Goal: Task Accomplishment & Management: Use online tool/utility

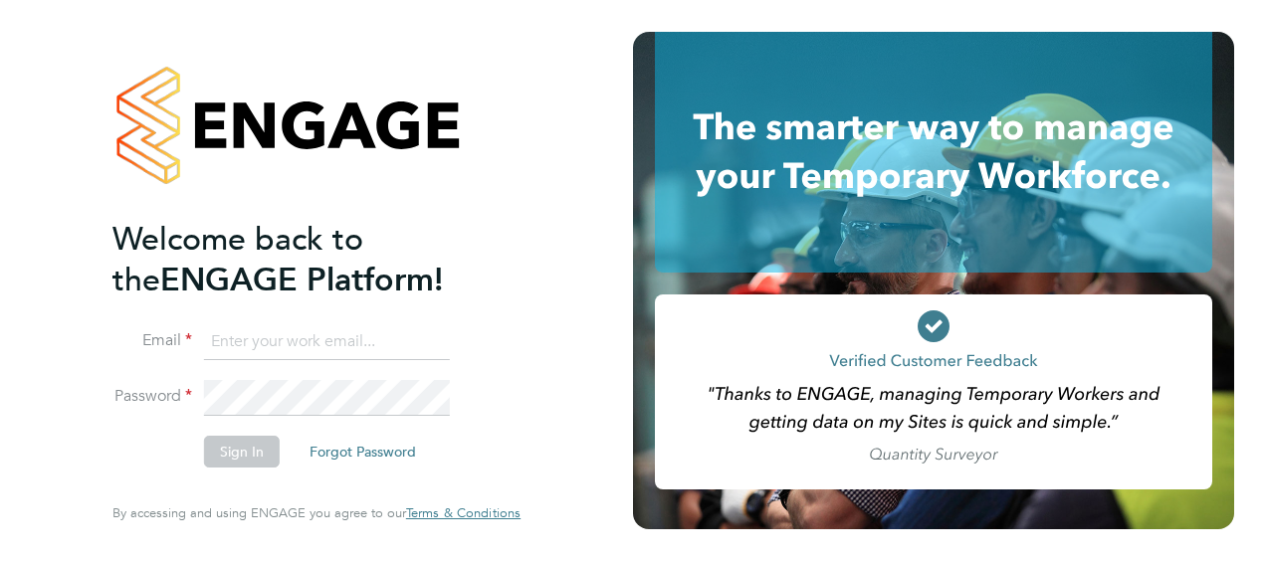
type input "[PERSON_NAME][EMAIL_ADDRESS][PERSON_NAME][DOMAIN_NAME]"
click at [263, 448] on button "Sign In" at bounding box center [242, 452] width 76 height 32
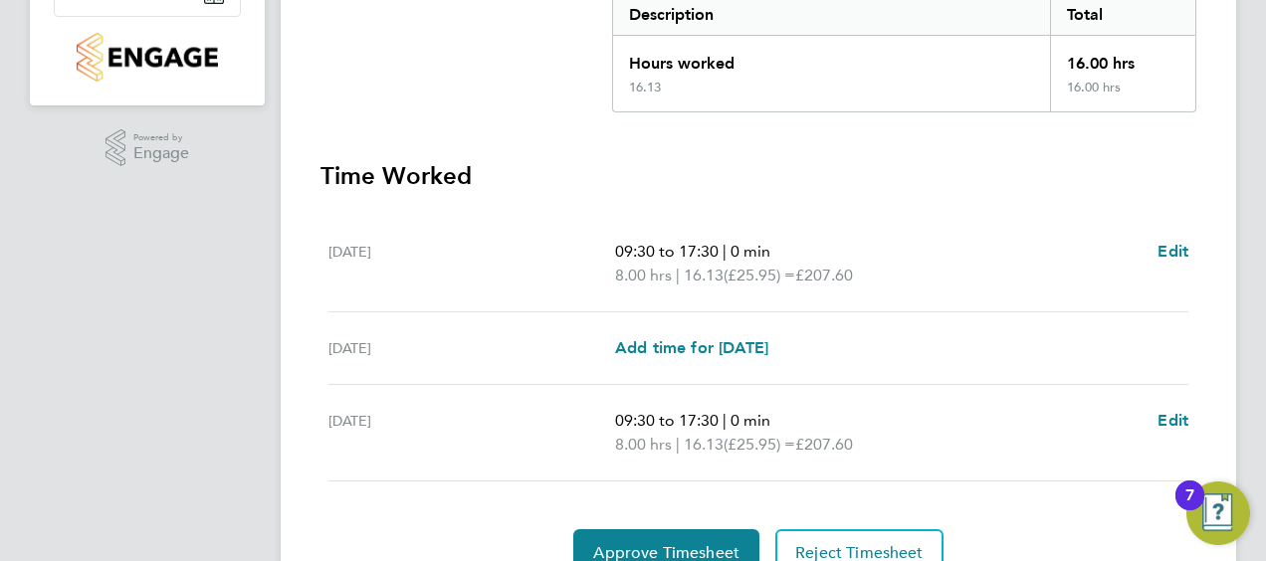
scroll to position [527, 0]
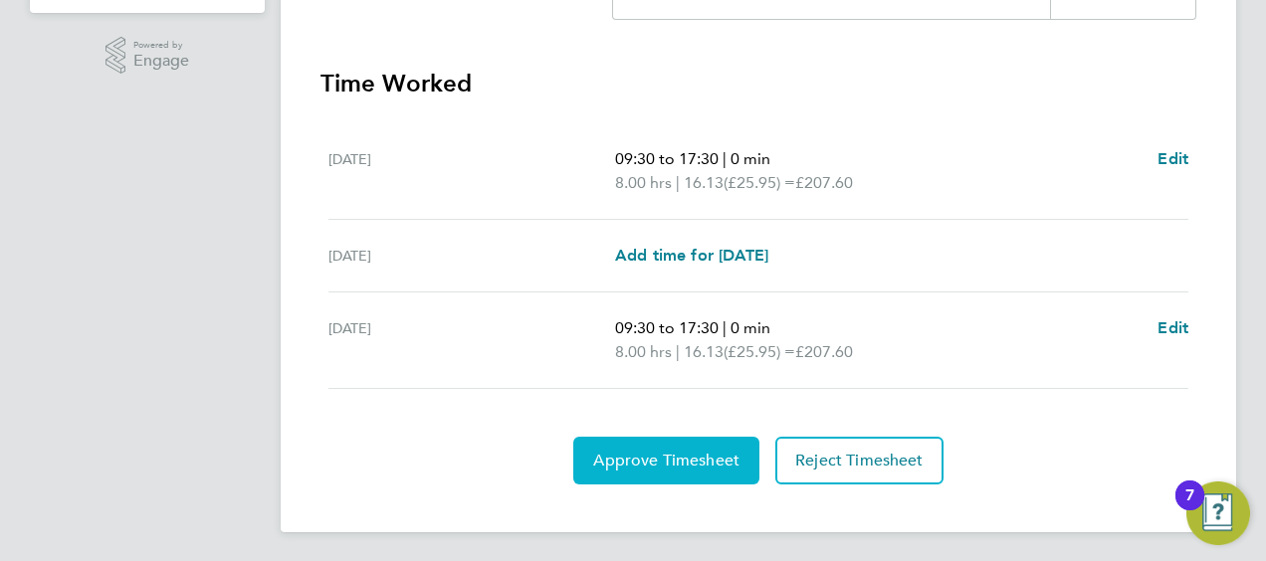
click at [673, 457] on span "Approve Timesheet" at bounding box center [666, 461] width 146 height 20
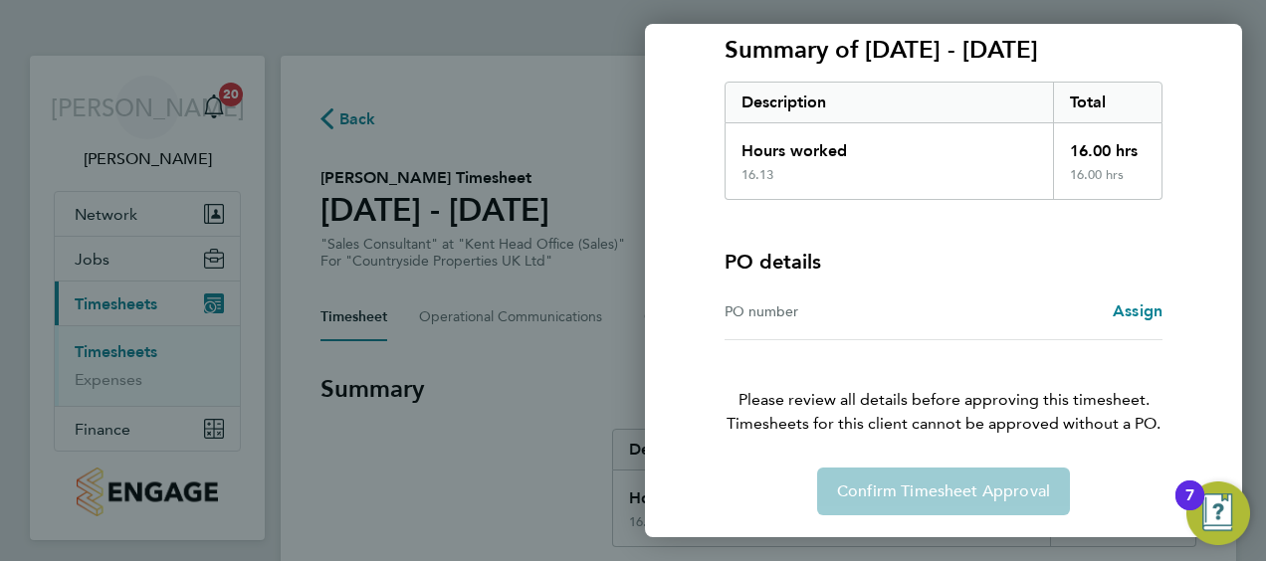
scroll to position [277, 0]
click at [1151, 310] on span "Assign" at bounding box center [1138, 311] width 50 height 19
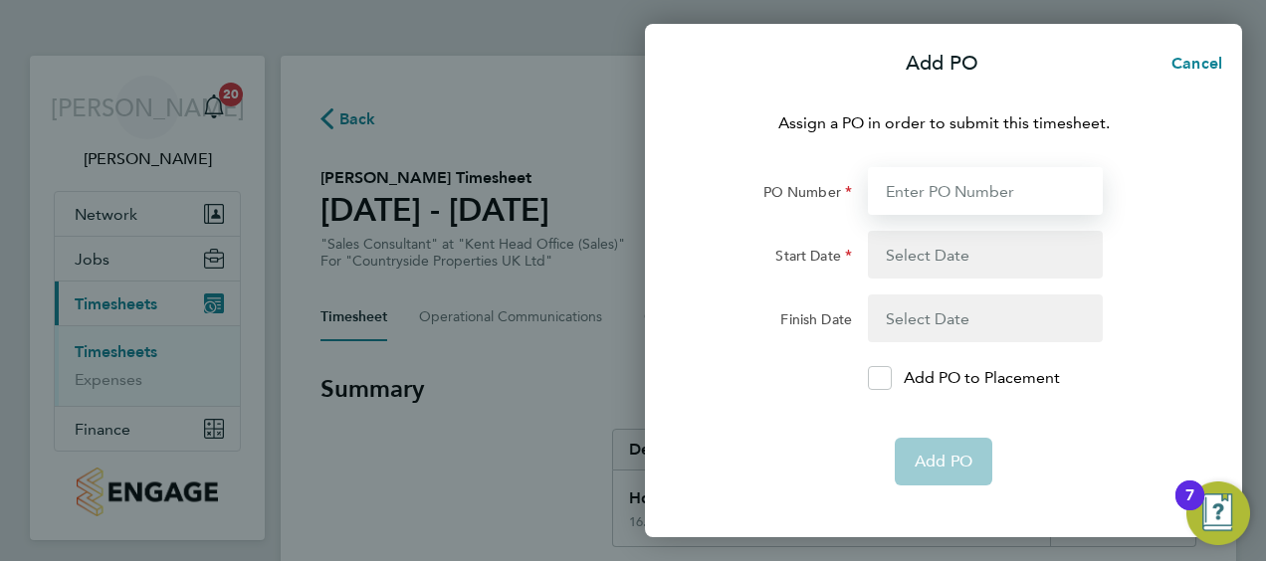
click at [987, 189] on input "PO Number" at bounding box center [985, 191] width 235 height 48
type input "123"
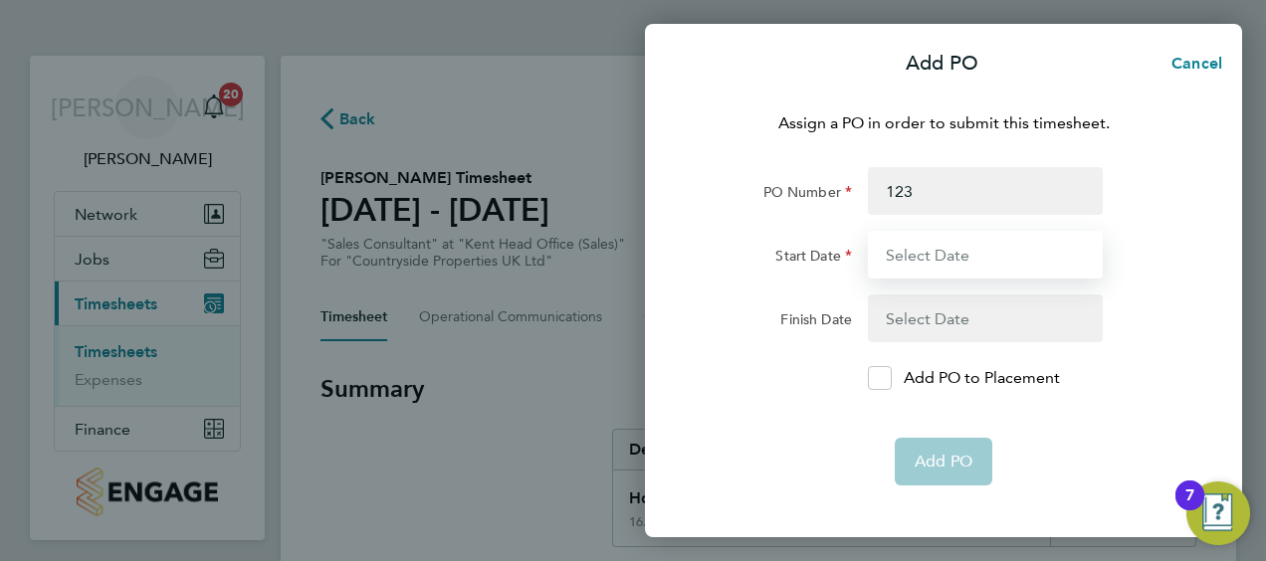
type input "[DATE]"
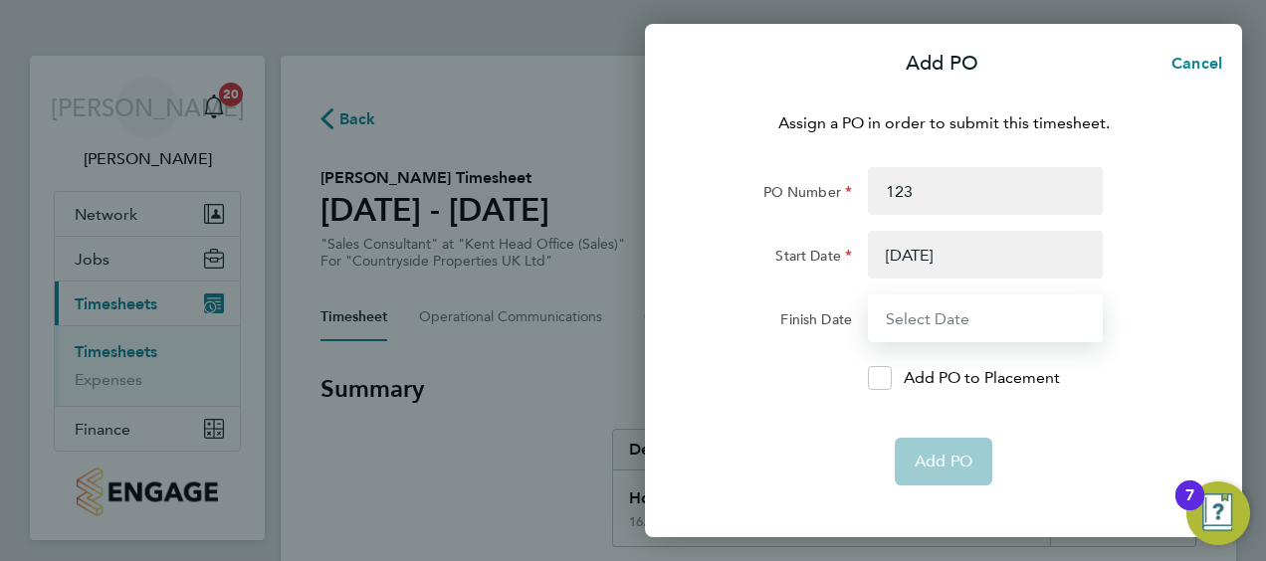
type input "[DATE]"
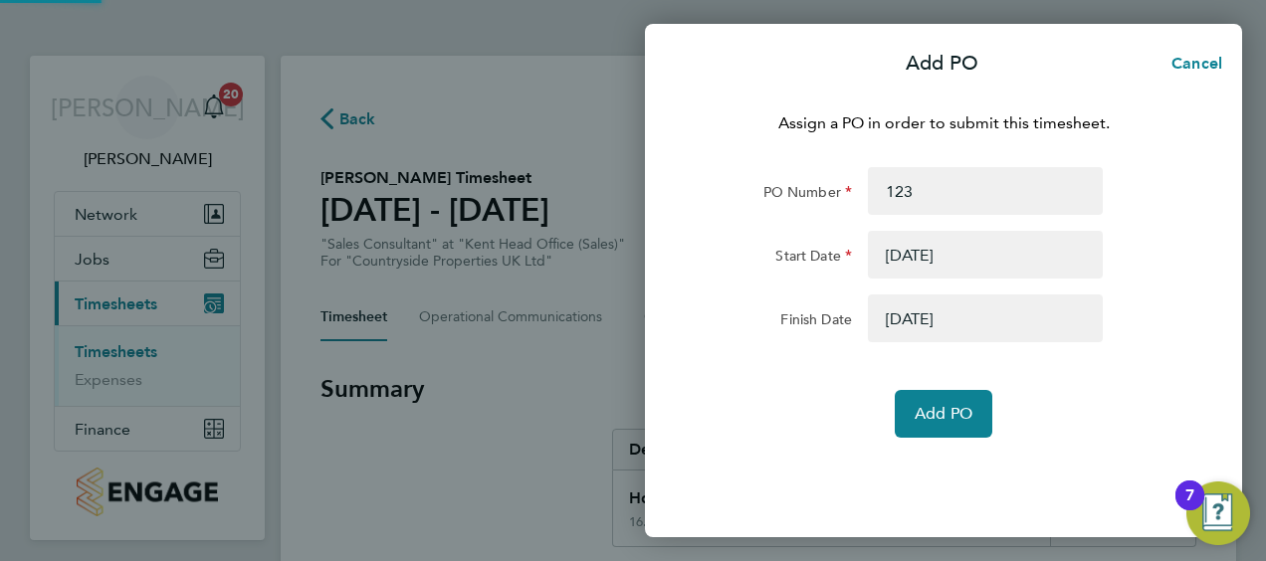
click at [958, 454] on div "Assign a PO in order to submit this timesheet. PO Number 123 Start Date [DATE] …" at bounding box center [943, 313] width 597 height 450
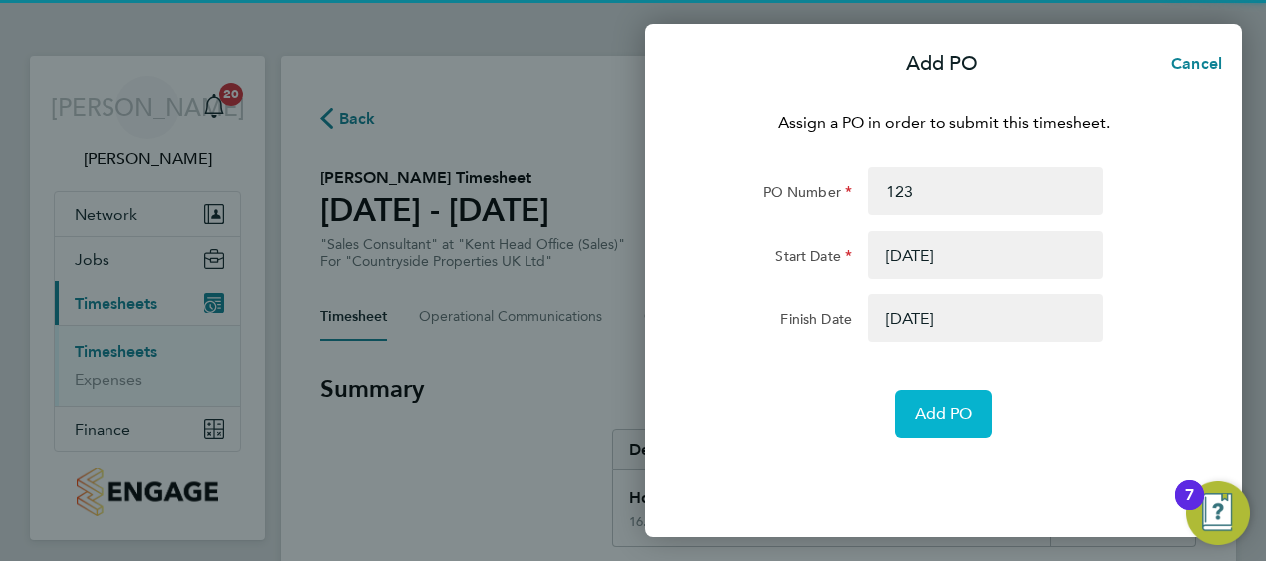
click at [957, 406] on span "Add PO" at bounding box center [944, 414] width 58 height 20
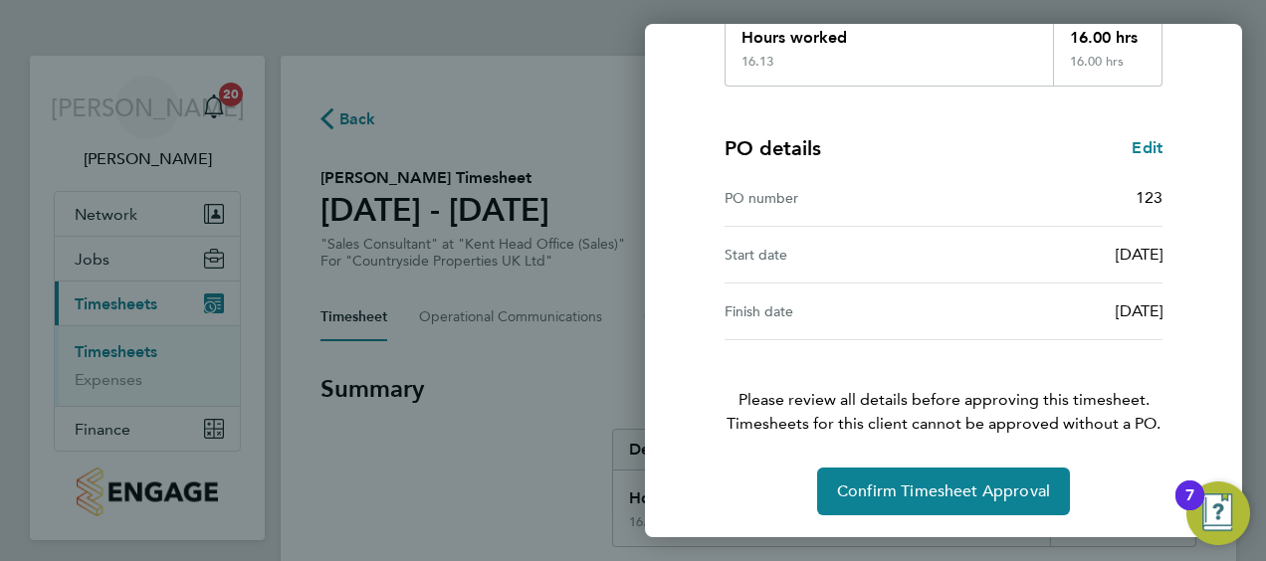
scroll to position [389, 0]
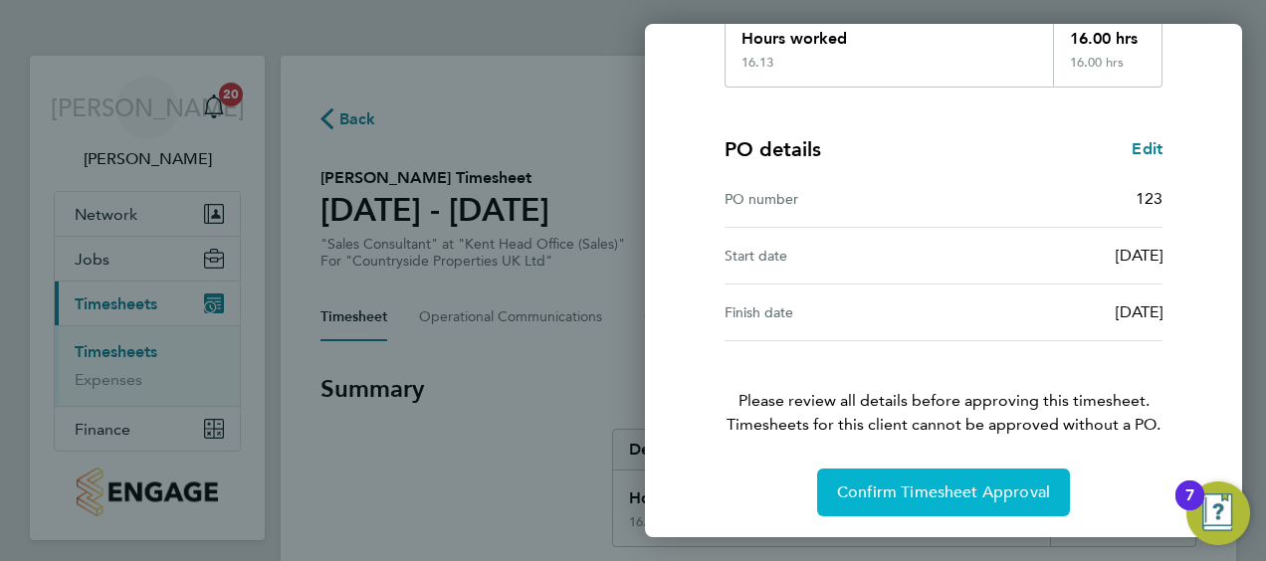
click at [958, 489] on span "Confirm Timesheet Approval" at bounding box center [943, 493] width 213 height 20
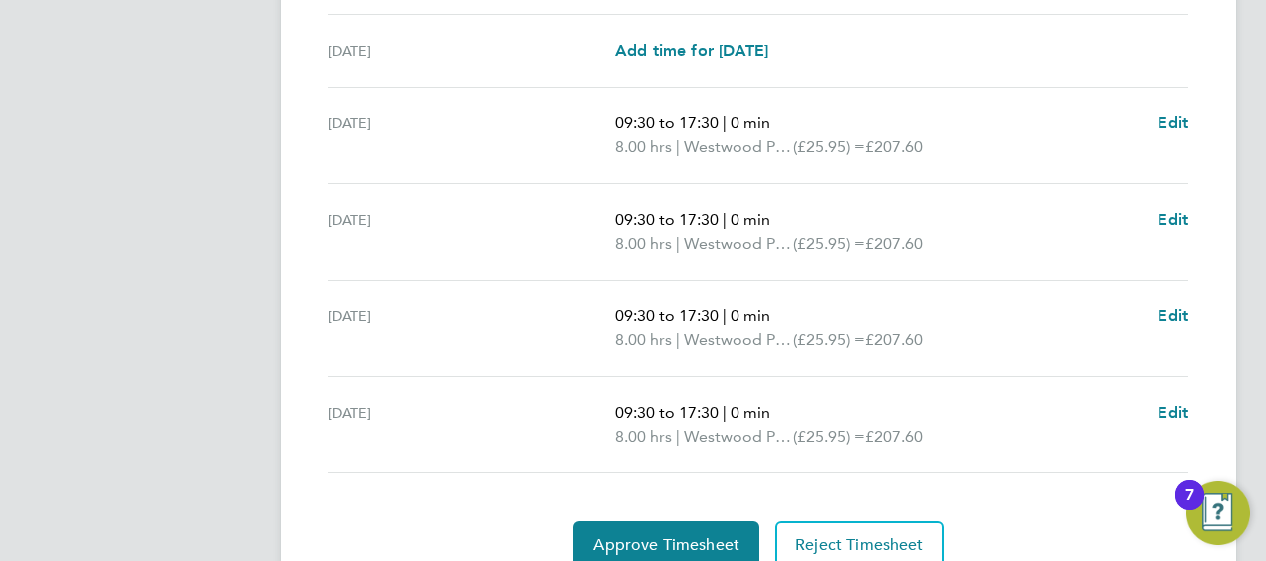
scroll to position [845, 0]
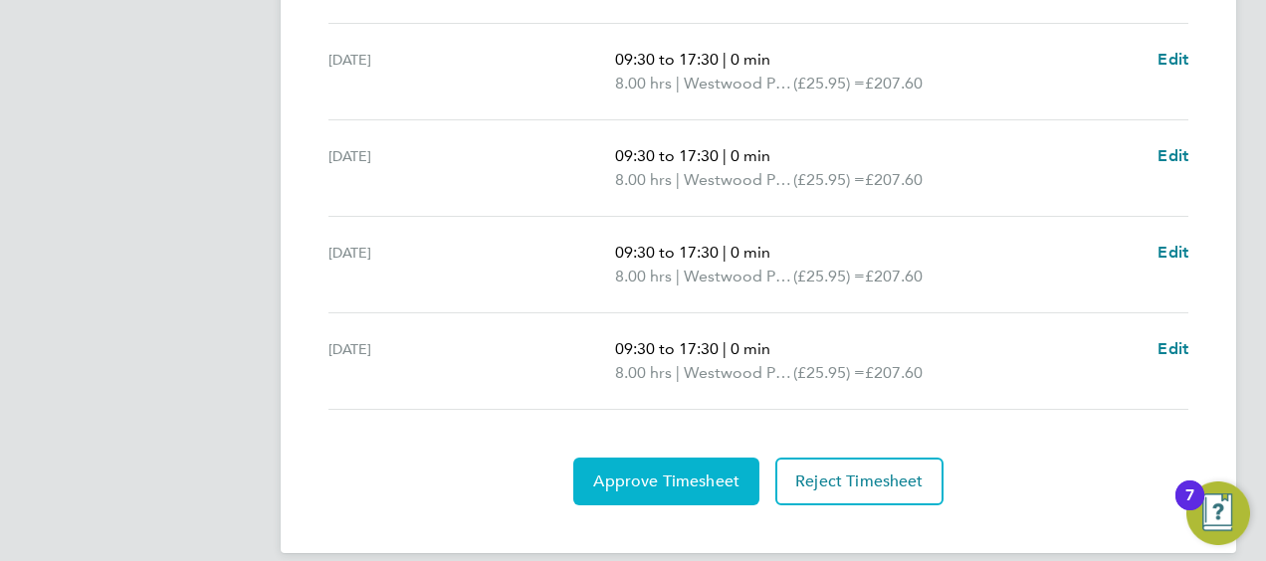
click at [701, 475] on span "Approve Timesheet" at bounding box center [666, 482] width 146 height 20
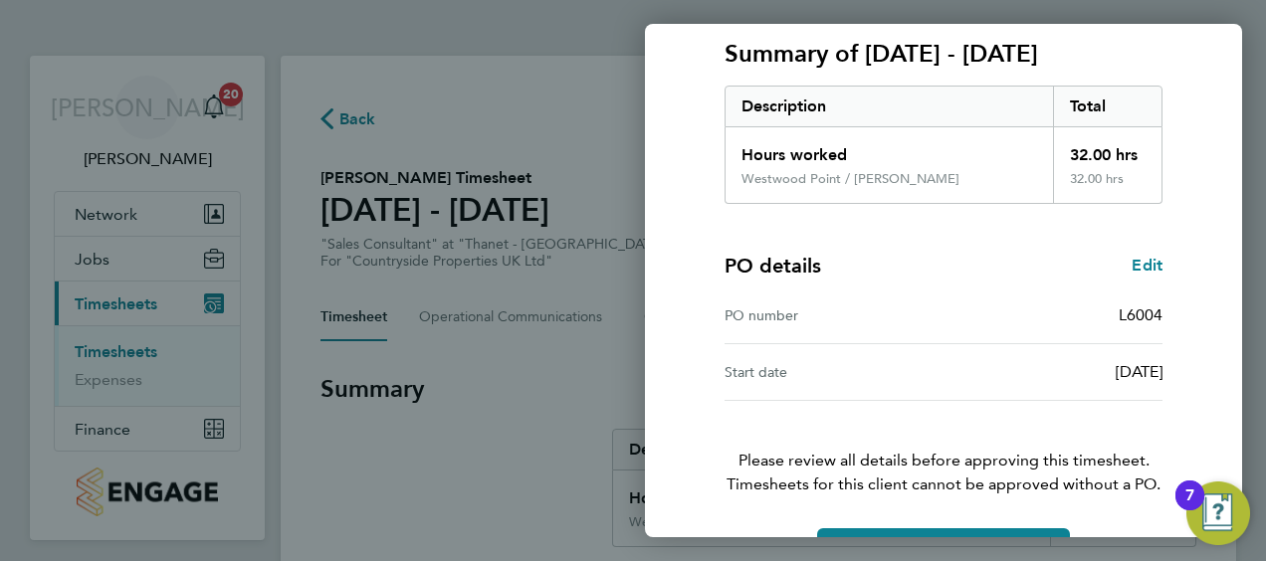
scroll to position [333, 0]
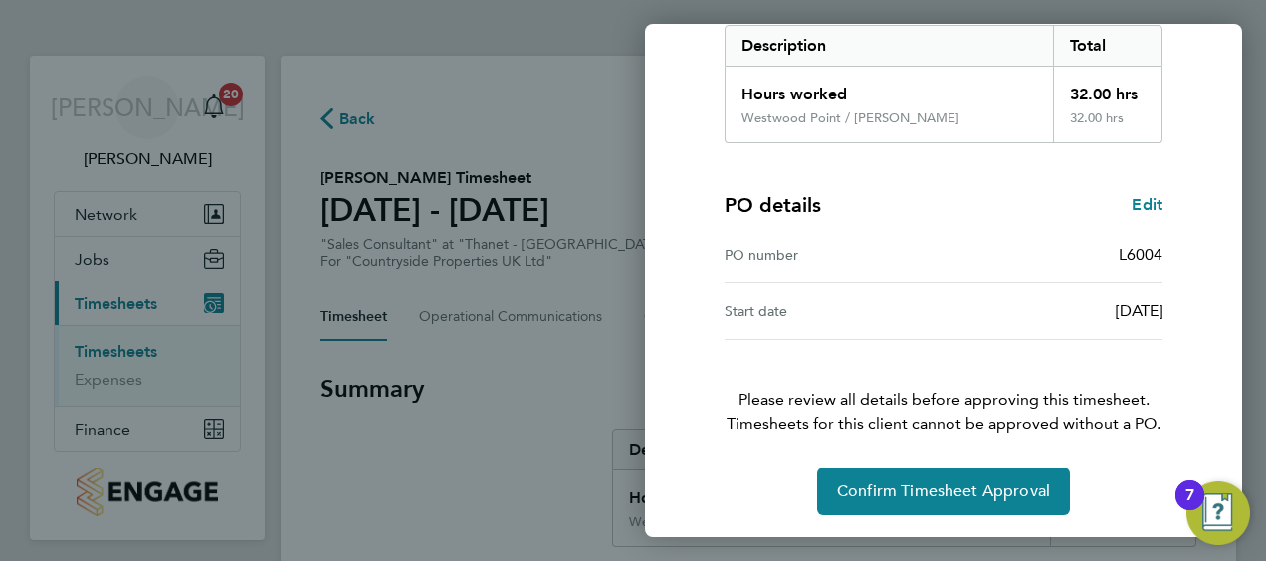
click at [840, 408] on p "Please review all details before approving this timesheet. Timesheets for this …" at bounding box center [944, 388] width 486 height 96
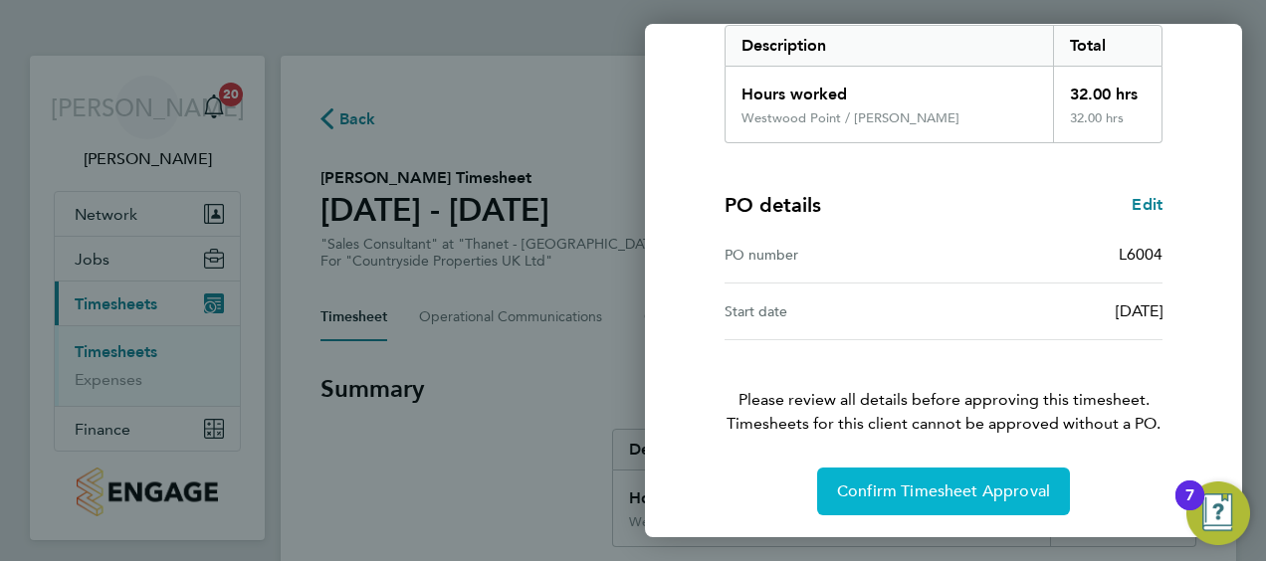
click at [868, 491] on span "Confirm Timesheet Approval" at bounding box center [943, 492] width 213 height 20
